Goal: Task Accomplishment & Management: Use online tool/utility

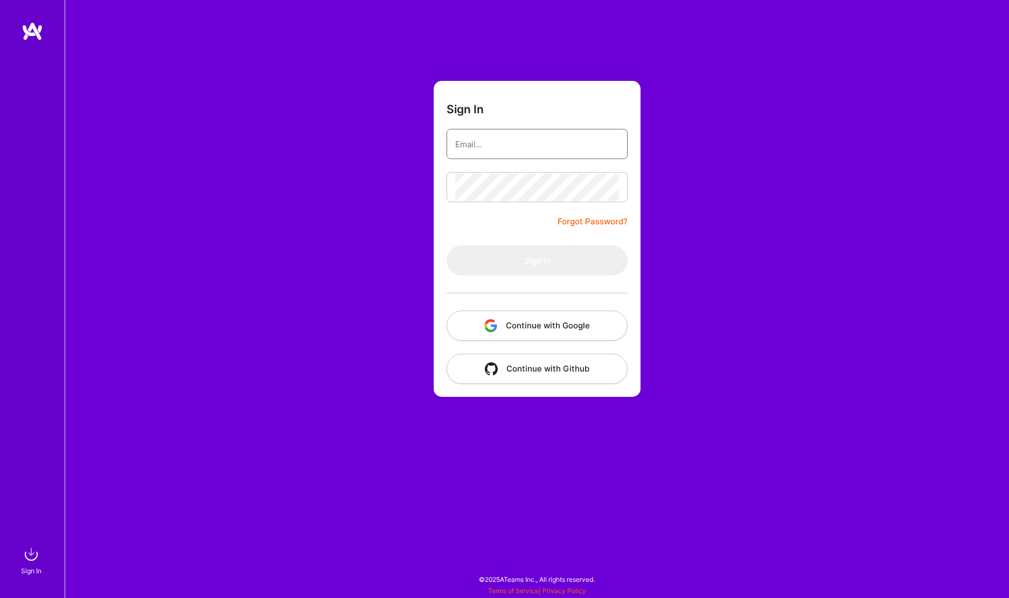
type input "[PERSON_NAME][EMAIL_ADDRESS][DOMAIN_NAME]"
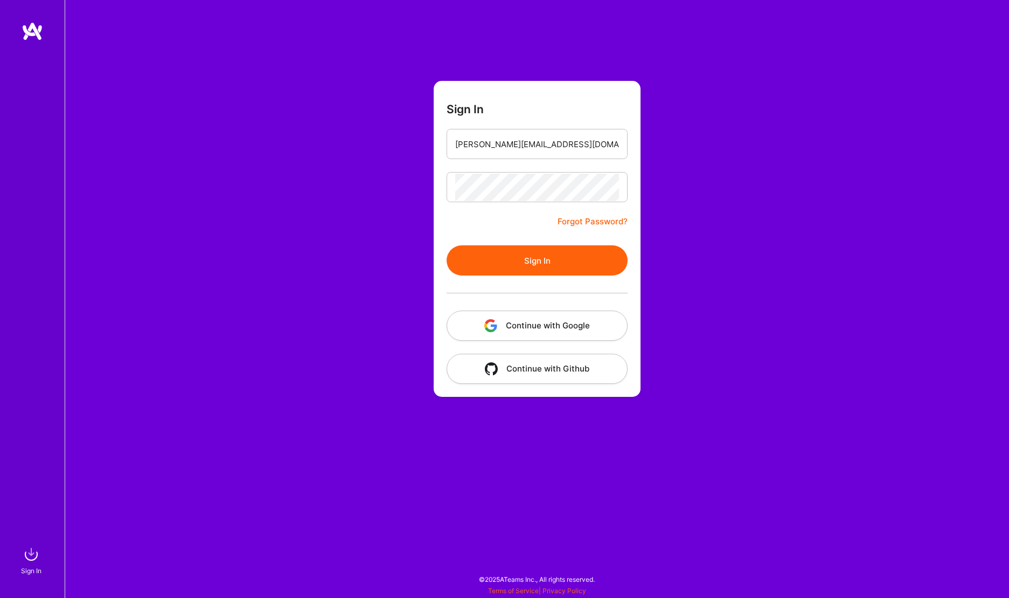
click at [554, 264] on button "Sign In" at bounding box center [537, 260] width 181 height 30
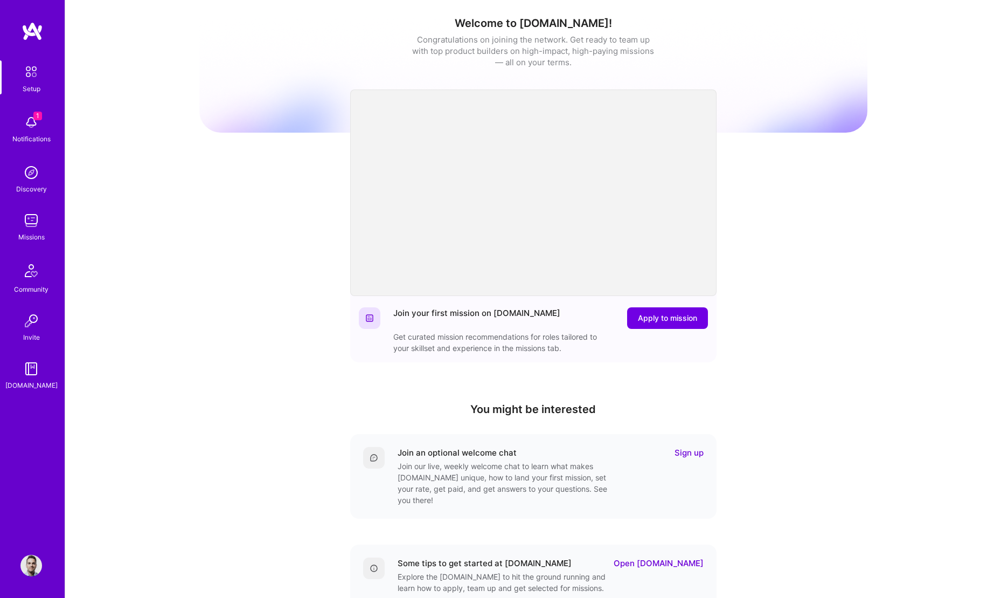
click at [30, 230] on img at bounding box center [31, 221] width 22 height 22
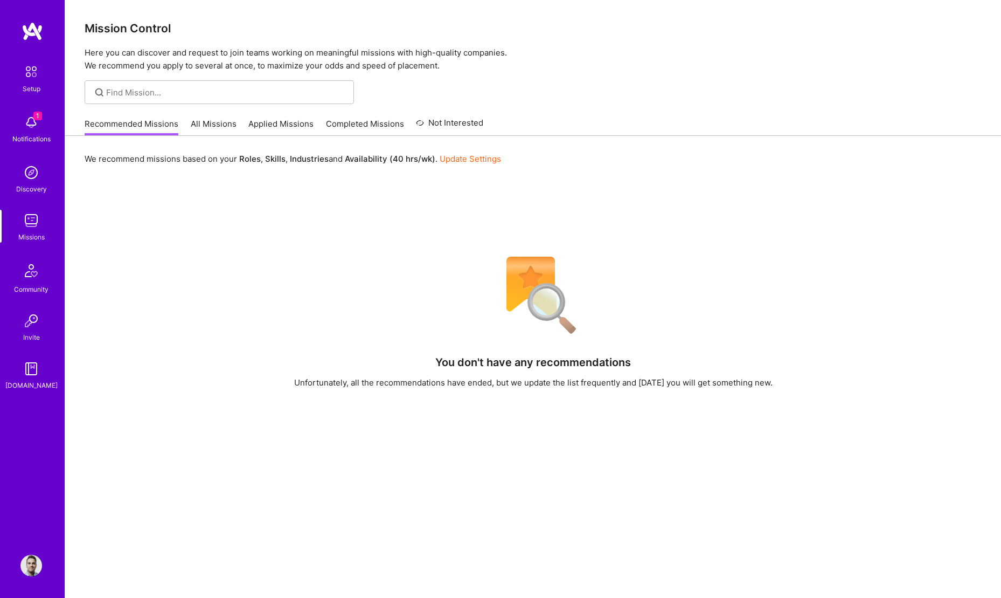
click at [223, 123] on link "All Missions" at bounding box center [214, 127] width 46 height 18
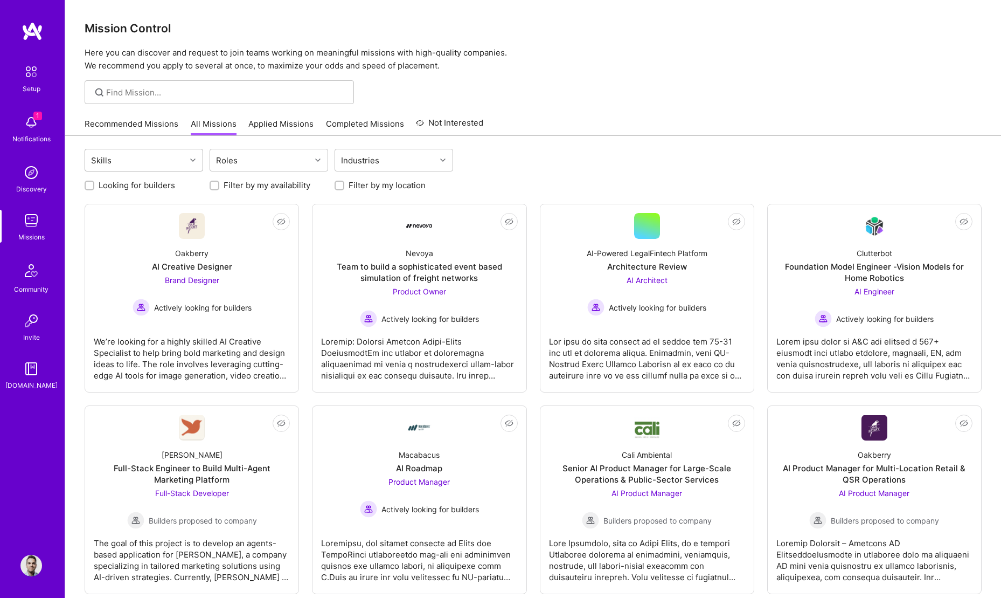
click at [189, 160] on div at bounding box center [194, 160] width 17 height 14
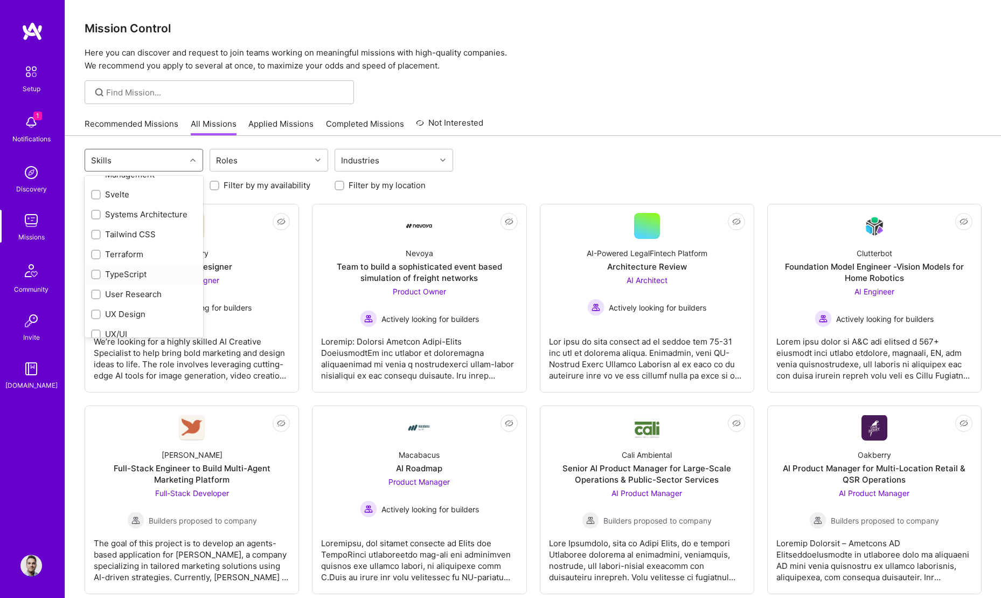
scroll to position [1443, 0]
click at [92, 285] on div at bounding box center [96, 286] width 10 height 10
click at [93, 285] on input "checkbox" at bounding box center [97, 286] width 8 height 8
click at [98, 286] on input "checkbox" at bounding box center [97, 286] width 8 height 8
checkbox input "true"
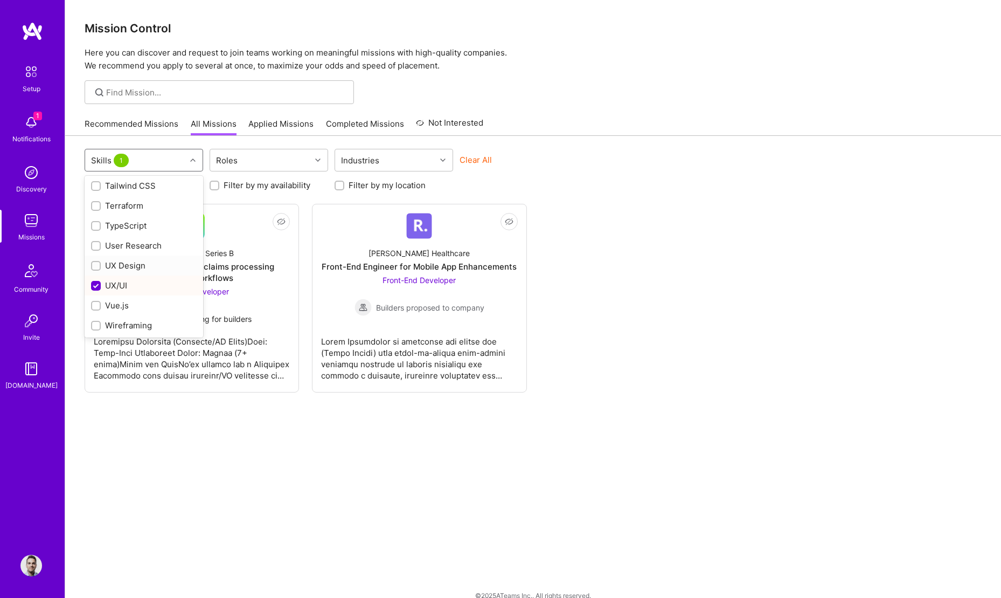
click at [95, 262] on input "checkbox" at bounding box center [97, 266] width 8 height 8
checkbox input "true"
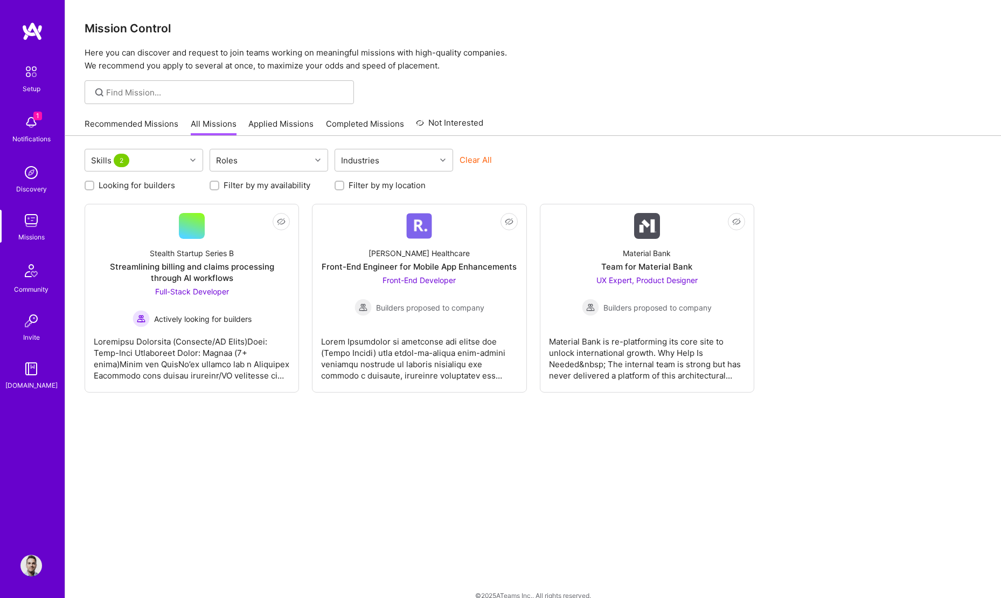
click at [546, 510] on div "Skills 2 Roles Industries Clear All Looking for builders Filter by my availabil…" at bounding box center [533, 375] width 936 height 478
click at [659, 257] on div "Material Bank" at bounding box center [647, 252] width 48 height 11
